Goal: Check status: Check status

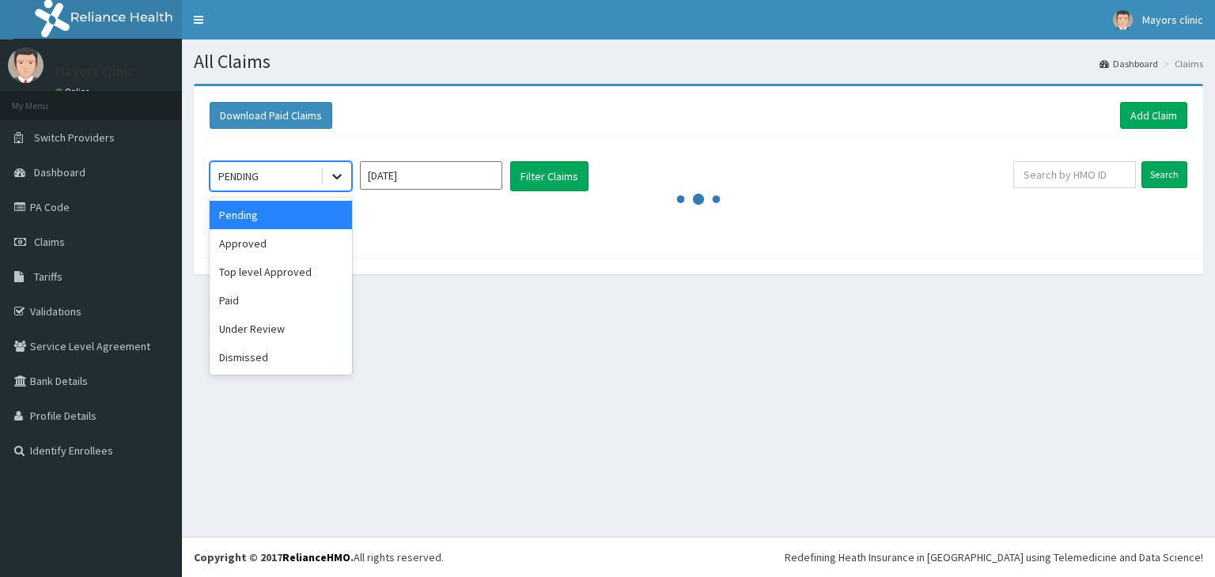
click at [331, 173] on icon at bounding box center [337, 176] width 16 height 16
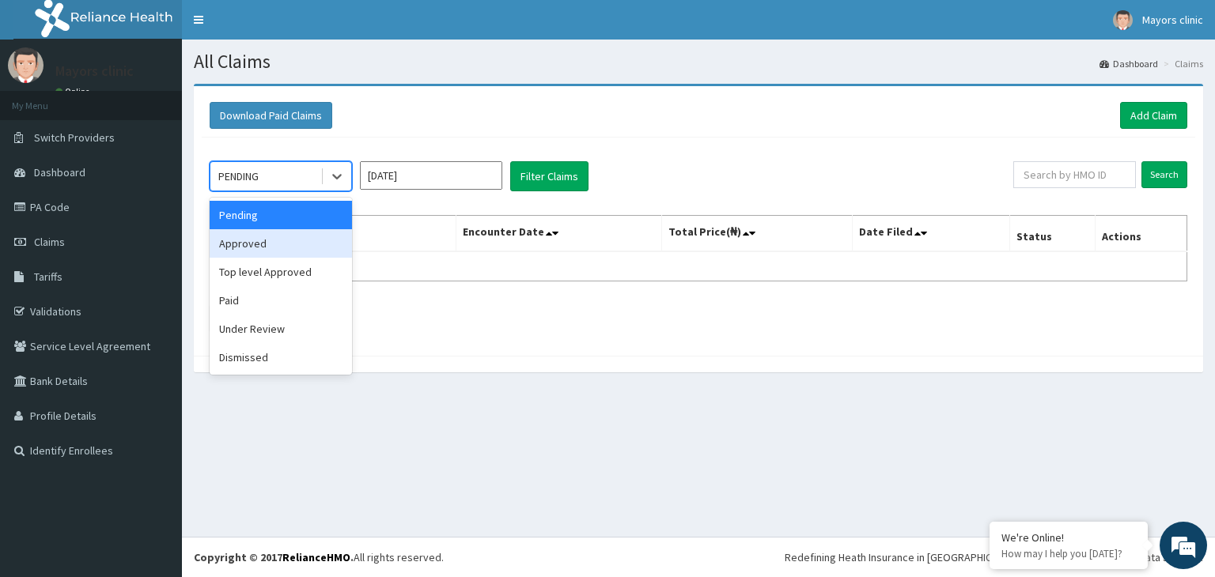
click at [258, 246] on div "Approved" at bounding box center [281, 243] width 142 height 28
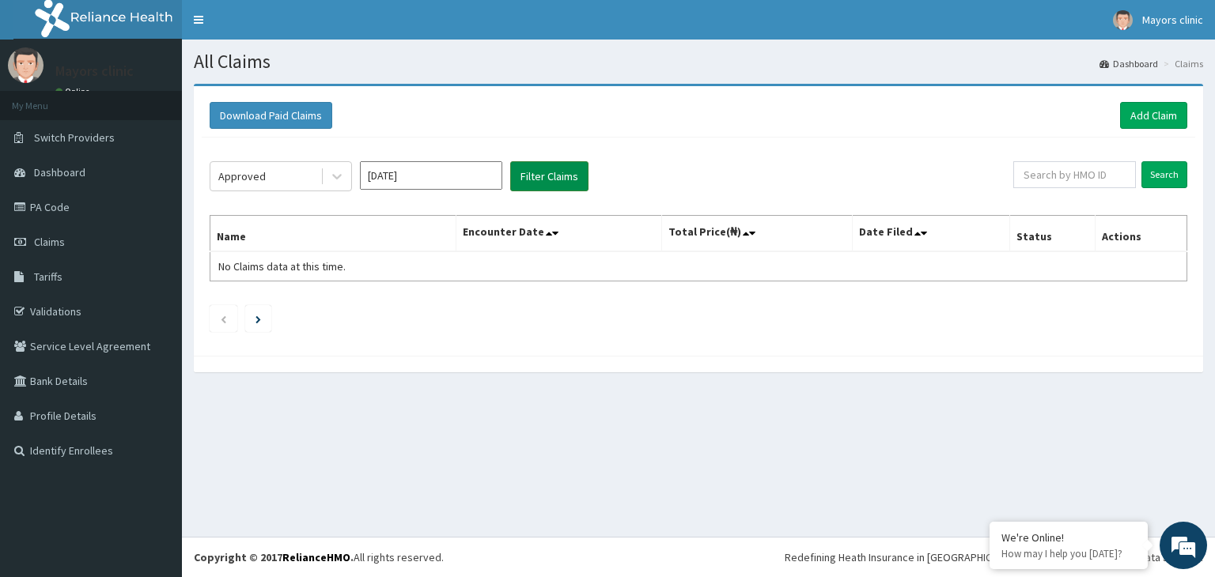
click at [519, 162] on button "Filter Claims" at bounding box center [549, 176] width 78 height 30
click at [532, 180] on button "Filter Claims" at bounding box center [549, 176] width 78 height 30
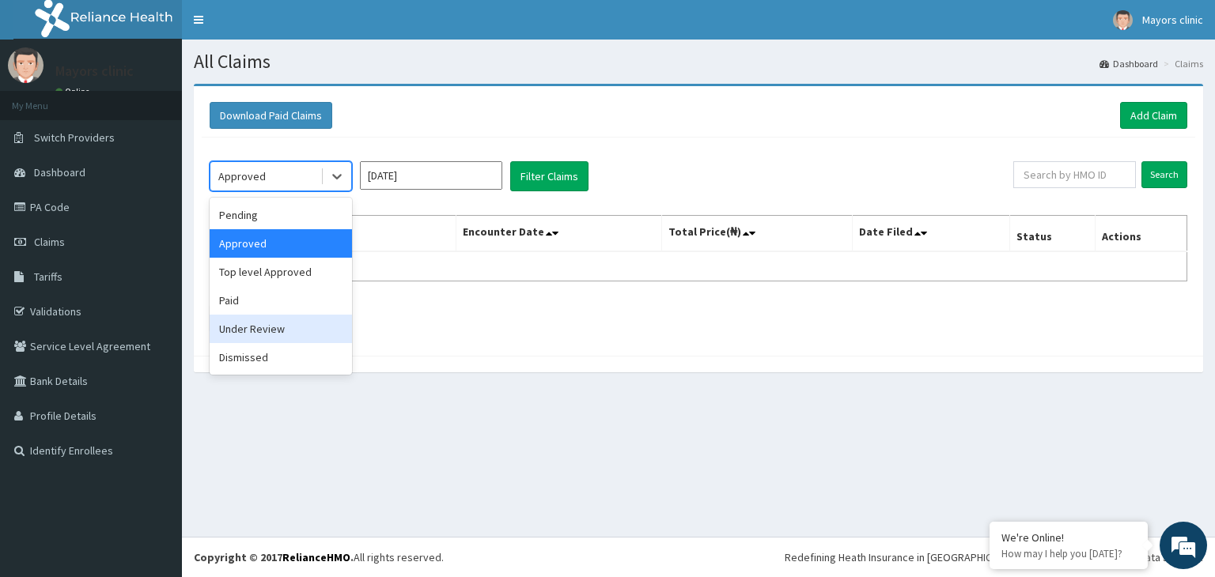
drag, startPoint x: 336, startPoint y: 174, endPoint x: 288, endPoint y: 320, distance: 153.3
click at [288, 191] on div "option Approved, selected. option Under Review focused, 5 of 6. 6 results avail…" at bounding box center [281, 176] width 142 height 30
click at [288, 320] on div "Under Review" at bounding box center [281, 329] width 142 height 28
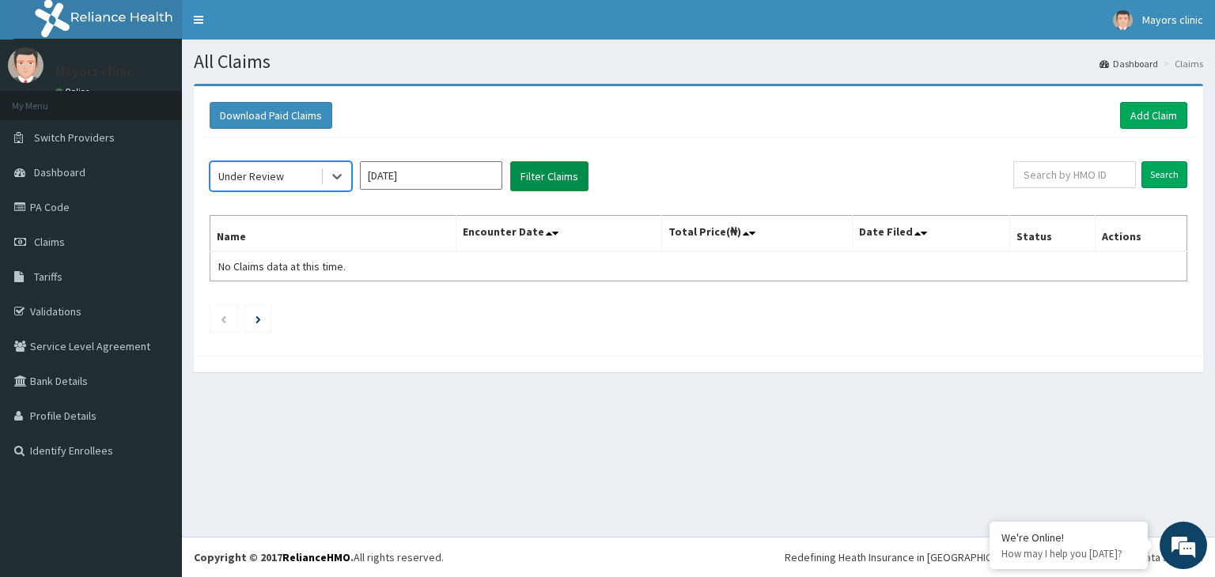
click at [544, 164] on button "Filter Claims" at bounding box center [549, 176] width 78 height 30
